Goal: Task Accomplishment & Management: Use online tool/utility

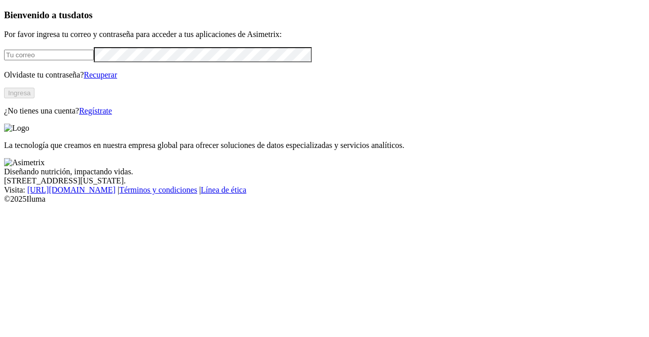
click at [42, 60] on input "email" at bounding box center [49, 55] width 90 height 11
type input "[PERSON_NAME][EMAIL_ADDRESS][PERSON_NAME][DOMAIN_NAME]"
click at [46, 62] on form "[PERSON_NAME][EMAIL_ADDRESS][PERSON_NAME][DOMAIN_NAME]" at bounding box center [324, 54] width 641 height 15
click input "submit" at bounding box center [0, 0] width 0 height 0
